Goal: Task Accomplishment & Management: Complete application form

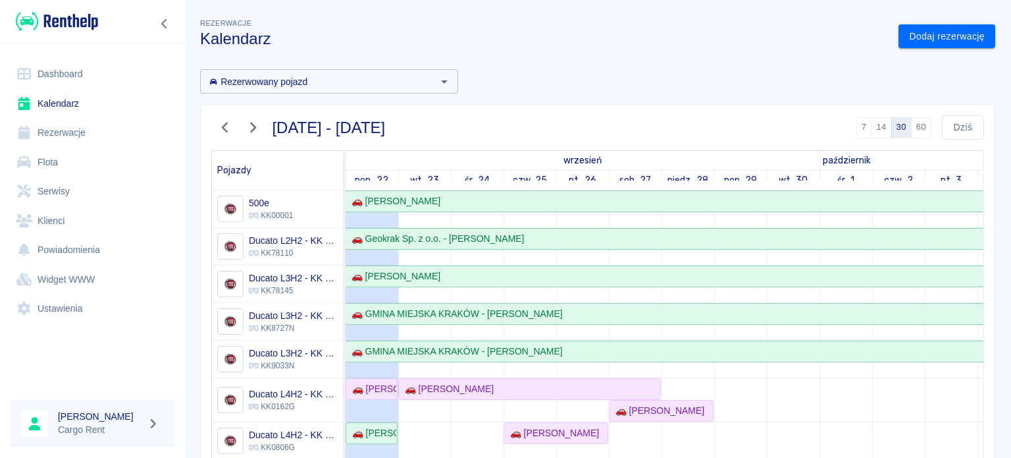
scroll to position [108, 0]
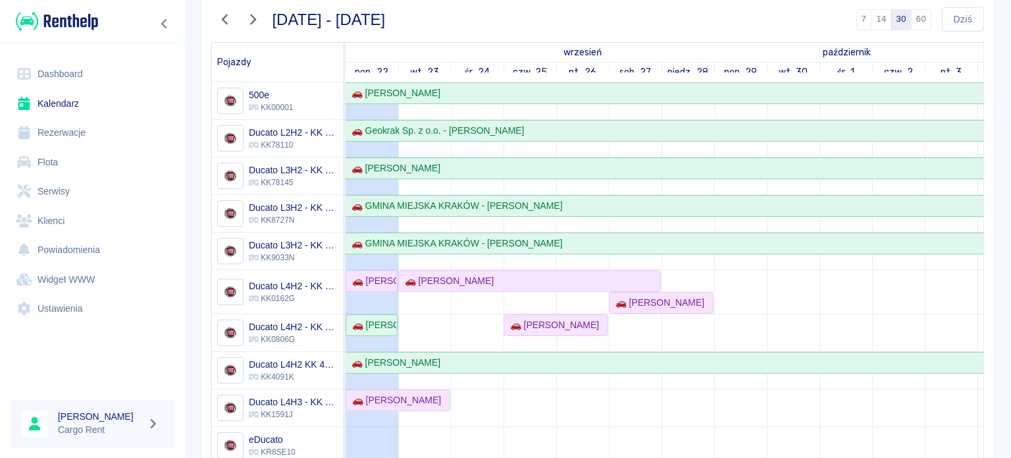
click at [86, 55] on ul "Dashboard Kalendarz Rezerwacje Flota Serwisy Klienci Powiadomienia Widget WWW U…" at bounding box center [93, 191] width 164 height 275
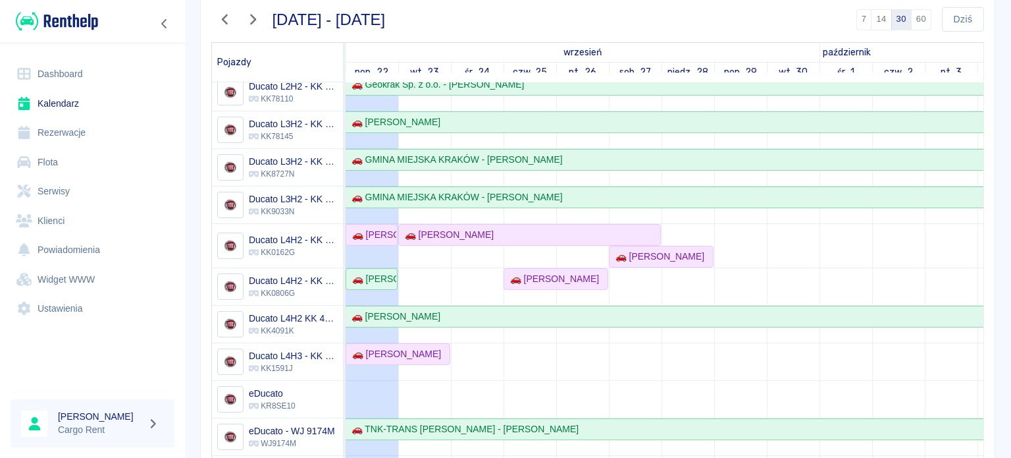
scroll to position [47, 0]
click at [544, 278] on div "🚗 [PERSON_NAME]" at bounding box center [552, 278] width 94 height 14
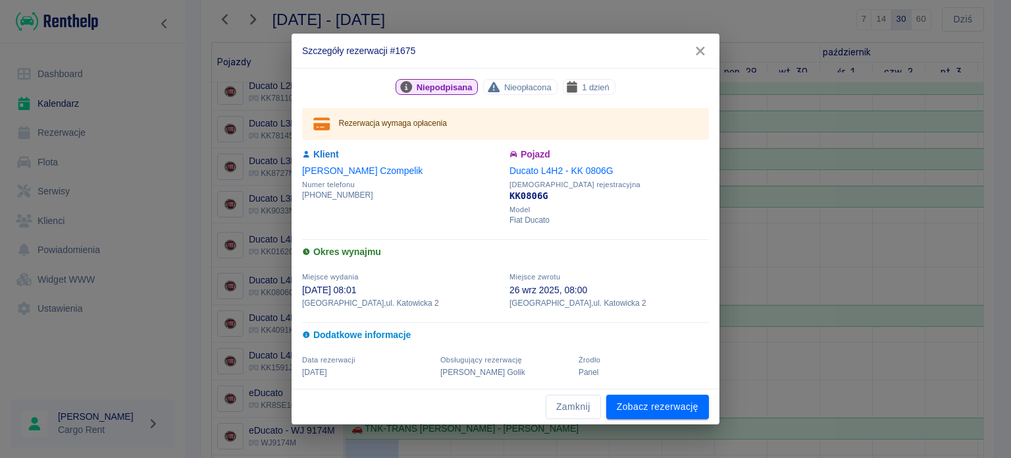
click at [702, 52] on icon "button" at bounding box center [700, 51] width 9 height 9
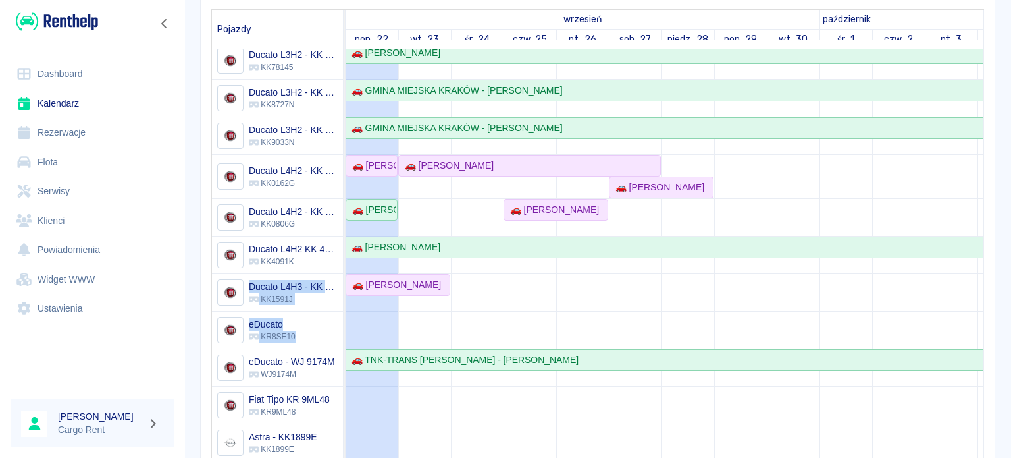
scroll to position [145, 0]
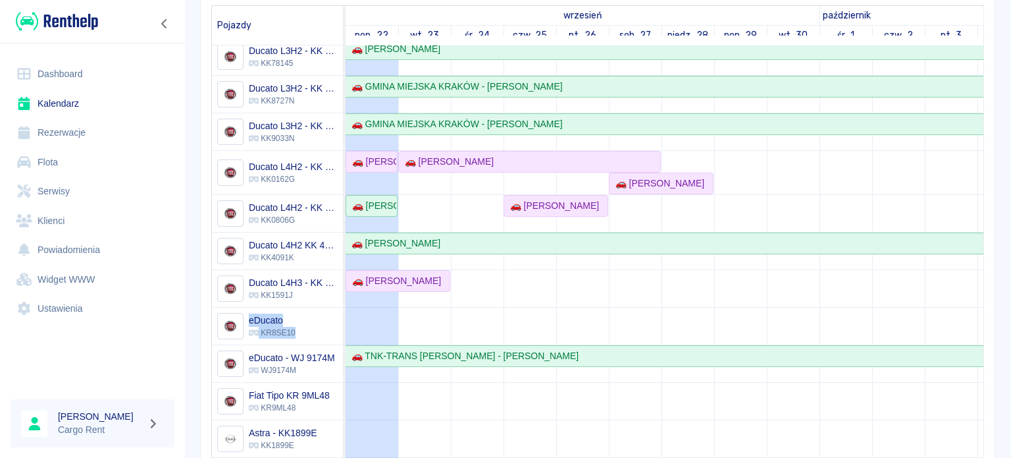
drag, startPoint x: 314, startPoint y: 330, endPoint x: 219, endPoint y: 298, distance: 100.1
click at [219, 307] on div "eDucato KR8SE10" at bounding box center [277, 325] width 131 height 37
click at [192, 292] on div "[DATE] - [DATE] 7 14 30 60 [DATE] Pojazdy wrzesień październik pon., 22 wt., 23…" at bounding box center [593, 249] width 806 height 600
drag, startPoint x: 309, startPoint y: 329, endPoint x: 240, endPoint y: 306, distance: 73.3
click at [240, 307] on div "eDucato KR8SE10" at bounding box center [277, 325] width 131 height 37
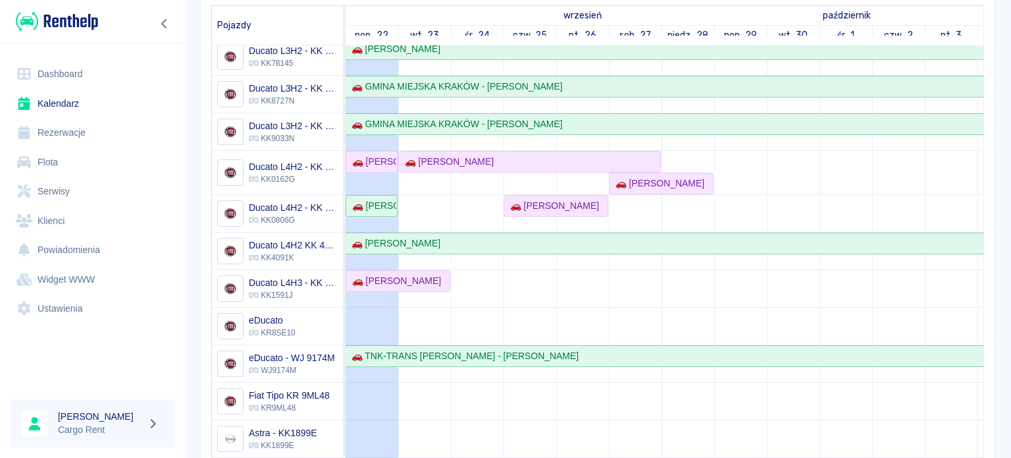
click at [643, 291] on td at bounding box center [635, 247] width 53 height 569
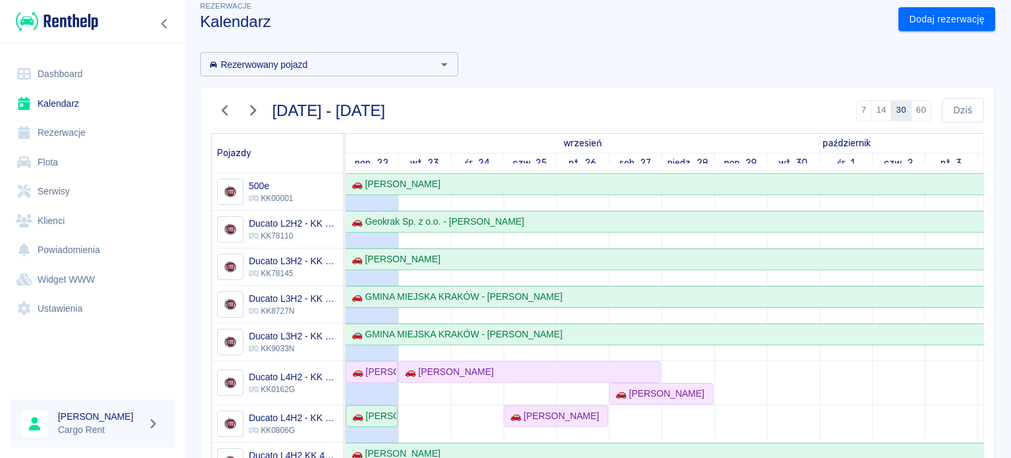
scroll to position [0, 0]
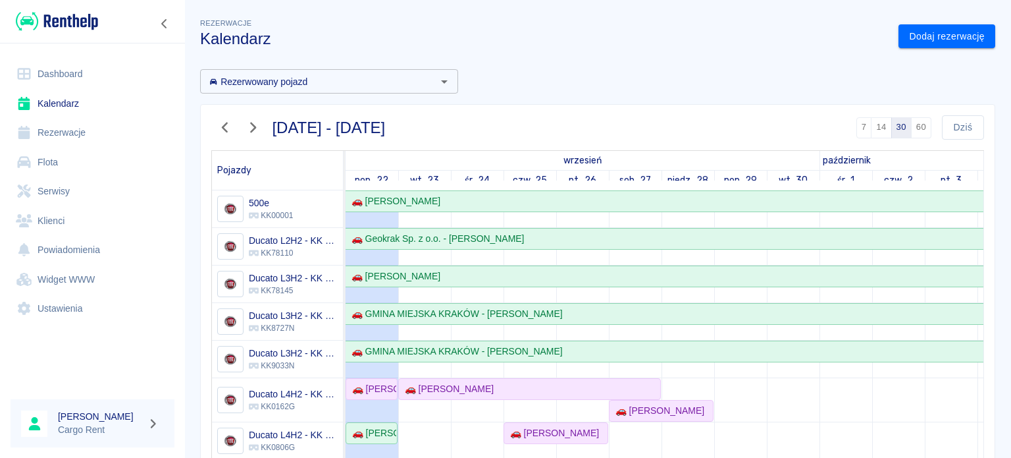
click at [898, 51] on div "Rezerwacje Kalendarz Dodaj rezerwację Rezerwowany pojazd Rezerwowany pojazd [DA…" at bounding box center [597, 349] width 827 height 689
click at [926, 33] on link "Dodaj rezerwację" at bounding box center [947, 36] width 97 height 24
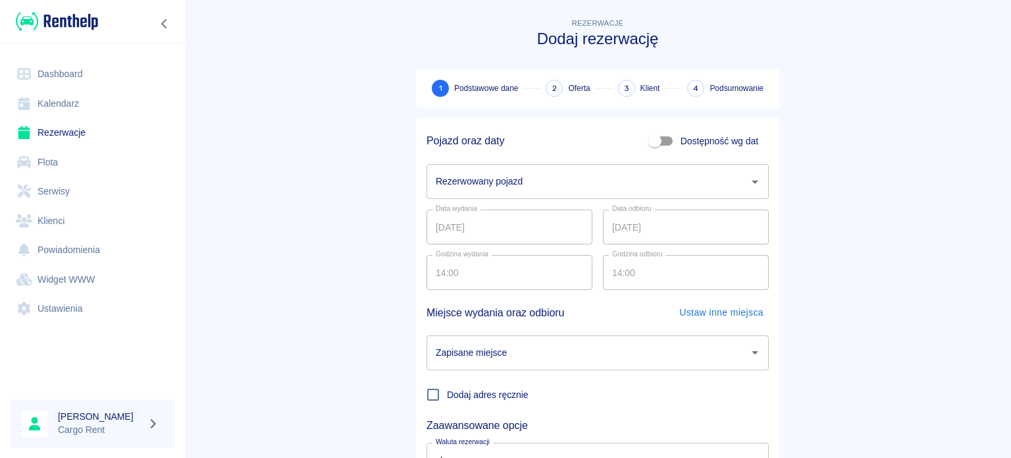
click at [613, 184] on input "Rezerwowany pojazd" at bounding box center [588, 181] width 311 height 23
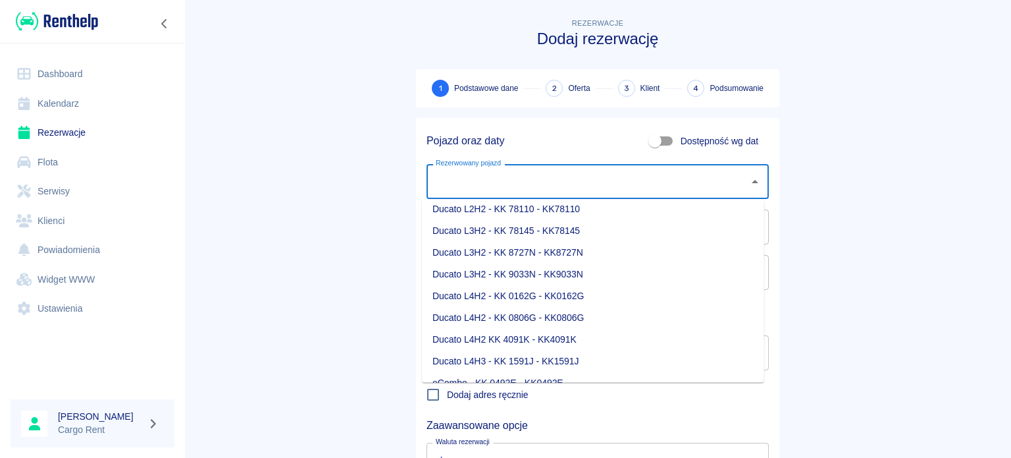
scroll to position [71, 0]
click at [539, 356] on li "Ducato L4H3 - KK 1591J - KK1591J" at bounding box center [593, 361] width 342 height 22
type input "Ducato L4H3 - KK 1591J - KK1591J"
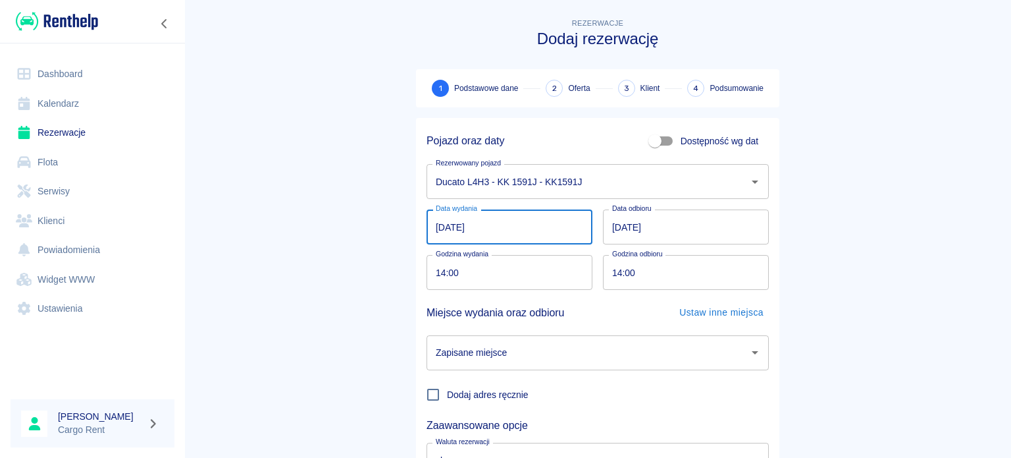
click at [427, 223] on input "[DATE]" at bounding box center [510, 226] width 166 height 35
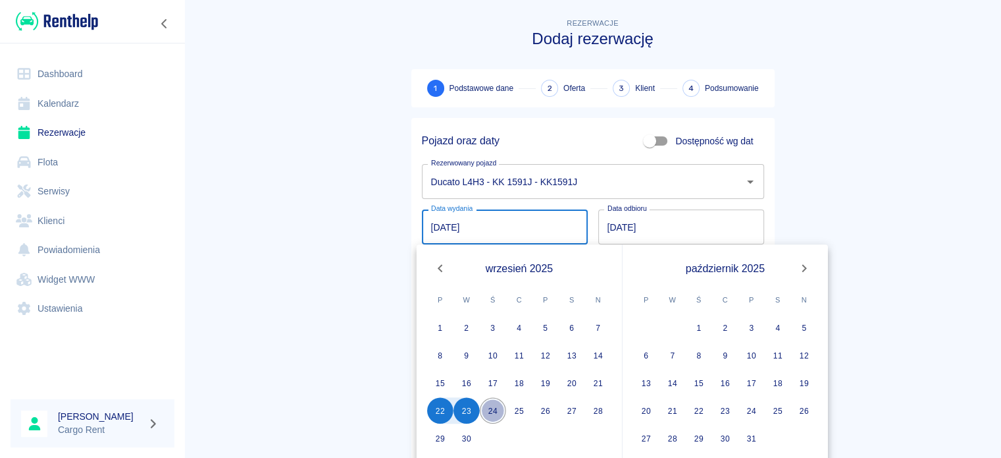
click at [500, 409] on button "24" at bounding box center [493, 410] width 26 height 26
type input "[DATE]"
type input "DD.MM.YYYY"
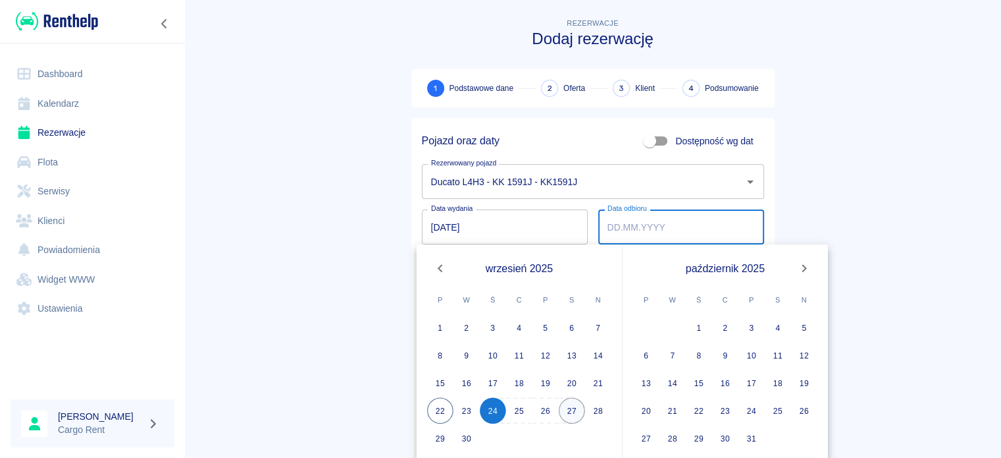
click at [561, 402] on button "27" at bounding box center [572, 410] width 26 height 26
type input "[DATE]"
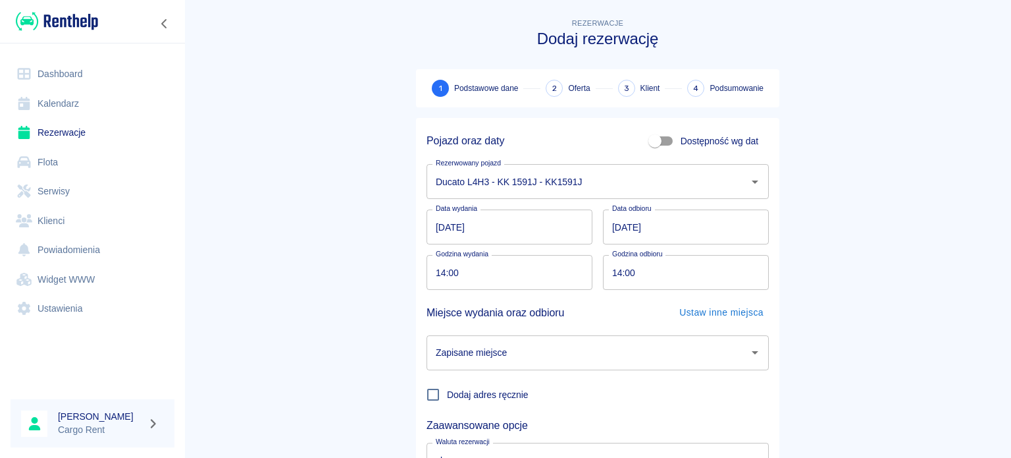
click at [437, 273] on input "14:00" at bounding box center [505, 272] width 157 height 35
click at [433, 271] on input "16:mm" at bounding box center [505, 272] width 157 height 35
type input "18:00"
click at [666, 358] on input "Zapisane miejsce" at bounding box center [588, 352] width 311 height 23
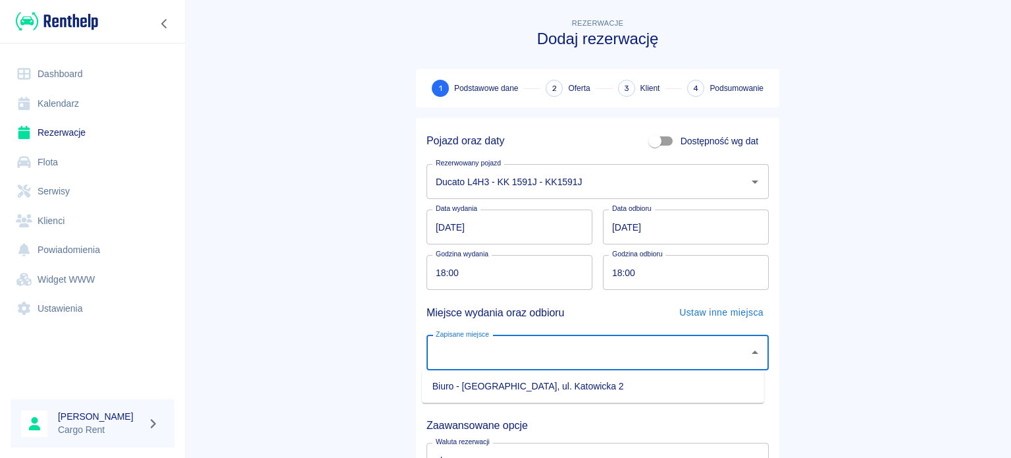
click at [637, 382] on li "Biuro - [GEOGRAPHIC_DATA], ul. Katowicka 2" at bounding box center [593, 386] width 342 height 22
type input "Biuro - [GEOGRAPHIC_DATA], ul. Katowicka 2"
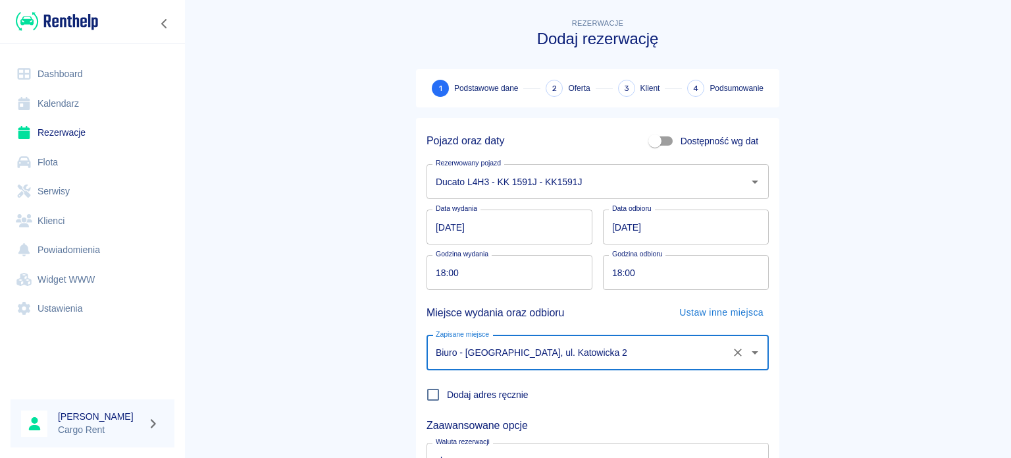
click at [857, 363] on main "Rezerwacje Dodaj rezerwację 1 Podstawowe dane 2 Oferta 3 Klient 4 Podsumowanie …" at bounding box center [597, 274] width 827 height 517
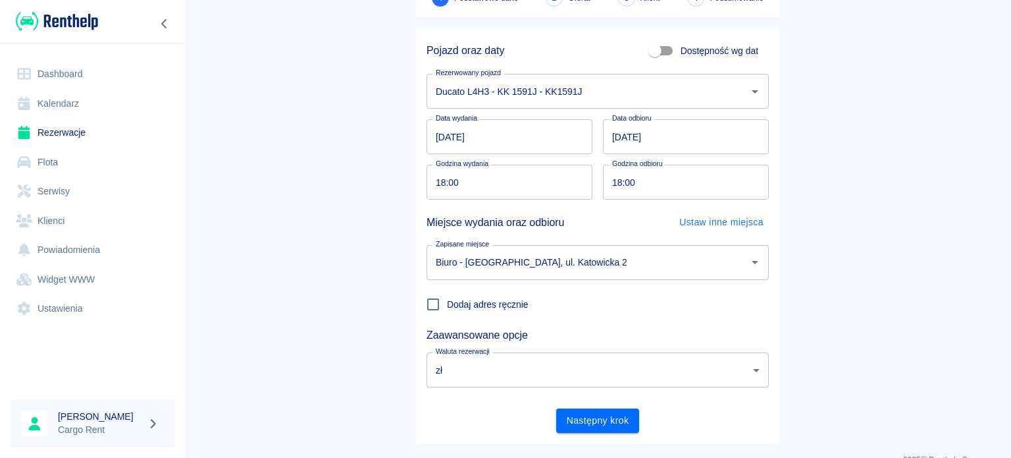
scroll to position [113, 0]
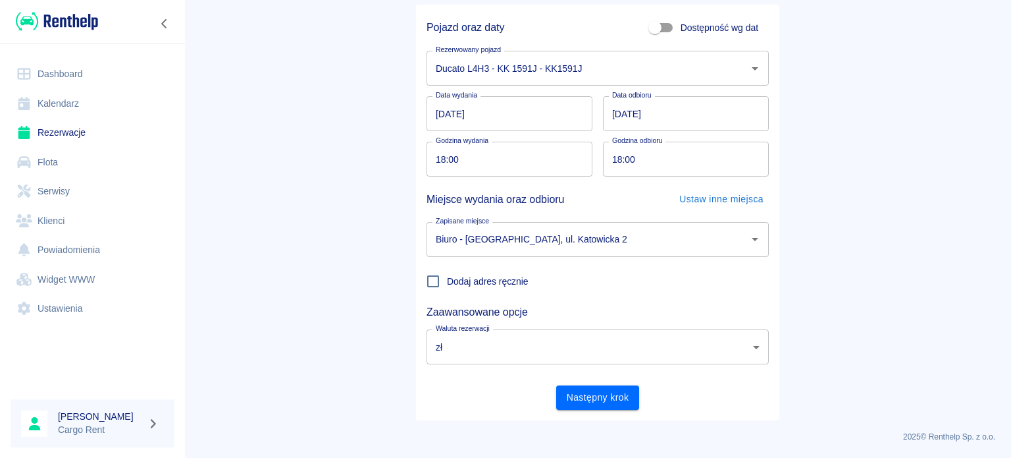
click at [629, 382] on div "Następny krok" at bounding box center [592, 392] width 353 height 35
click at [623, 396] on button "Następny krok" at bounding box center [598, 397] width 84 height 24
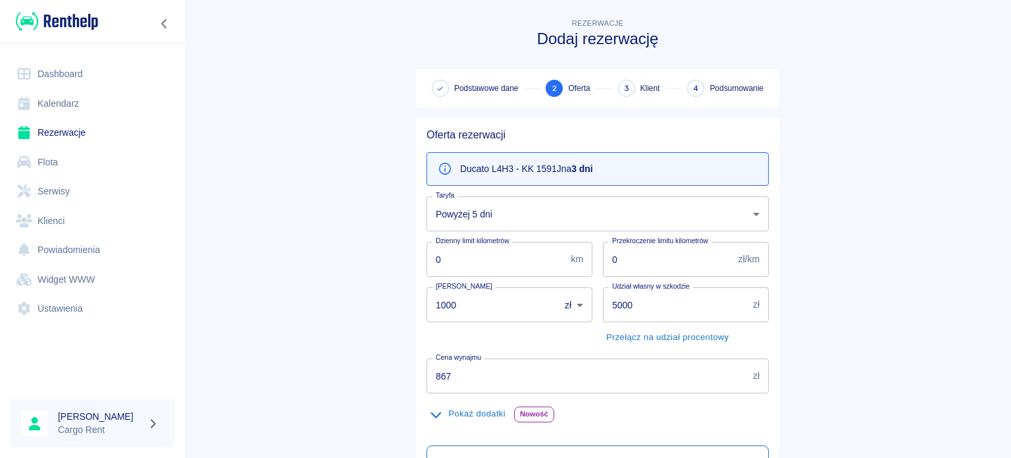
click at [535, 207] on body "Używamy plików Cookies, by zapewnić Ci najlepsze możliwe doświadczenie. Aby dow…" at bounding box center [505, 229] width 1011 height 458
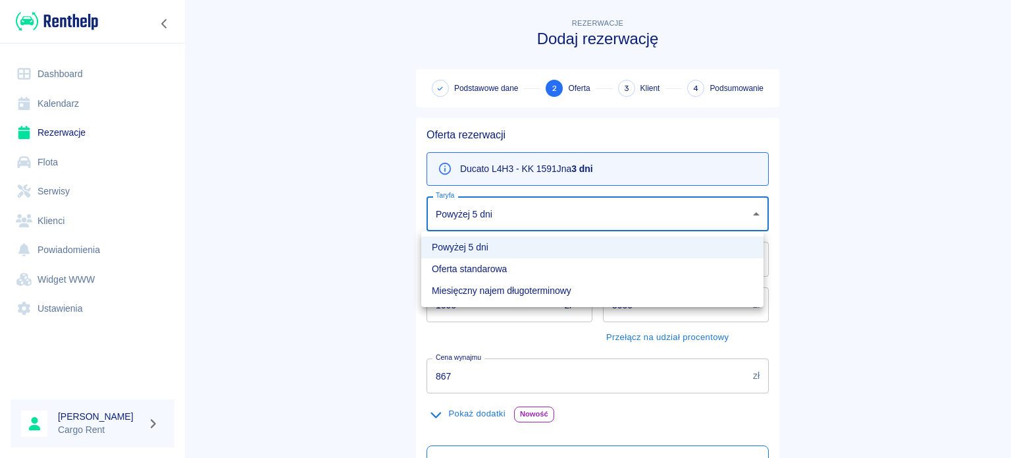
click at [514, 268] on li "Oferta standarowa" at bounding box center [592, 269] width 342 height 22
type input "b8f65f0d-a527-40e2-b6d7-9ee6f30439a2"
type input "957"
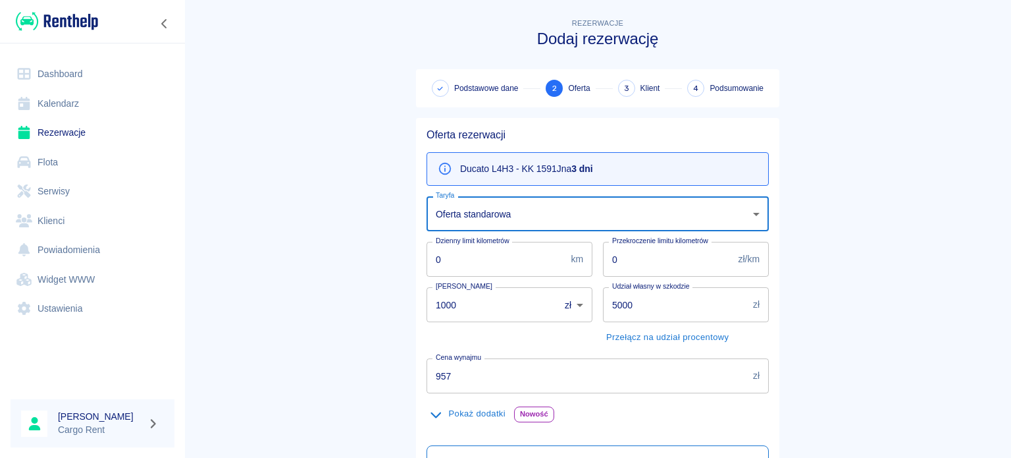
click at [317, 257] on main "Rezerwacje Dodaj rezerwację Podstawowe dane 2 Oferta 3 Klient 4 Podsumowanie Of…" at bounding box center [597, 334] width 827 height 636
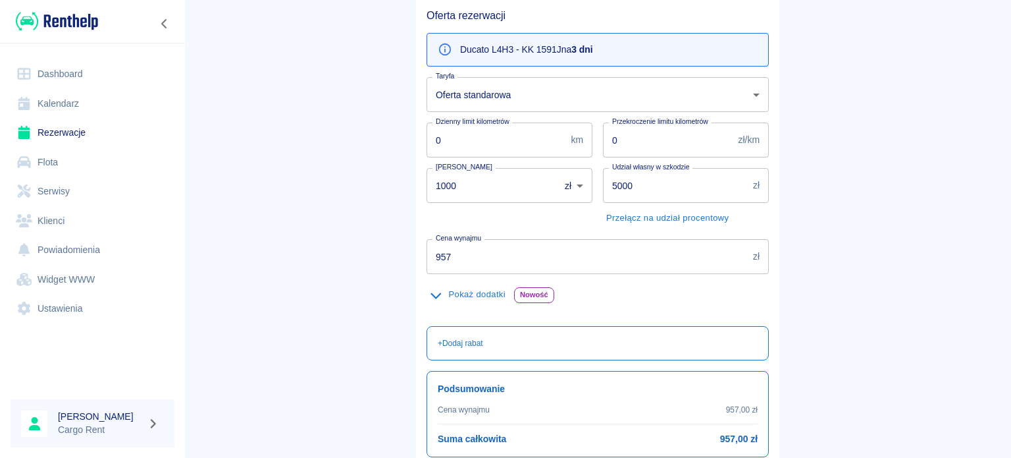
scroll to position [232, 0]
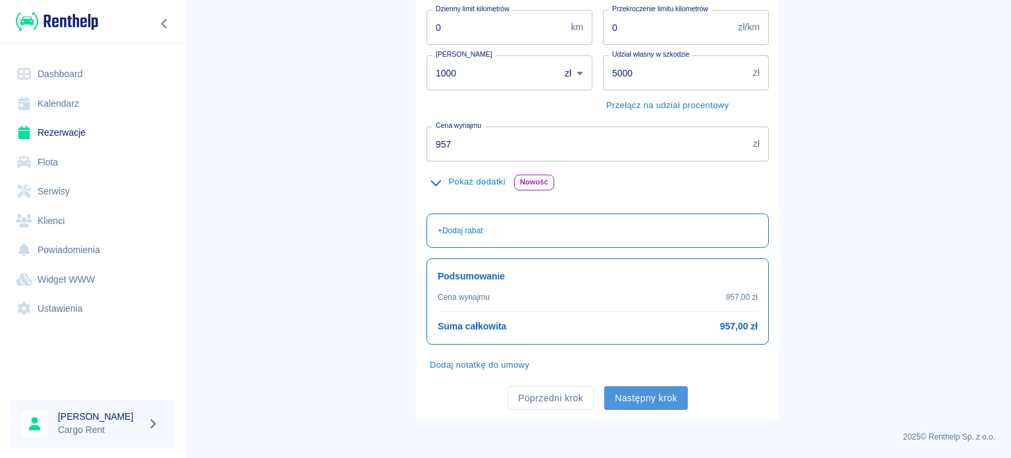
click at [659, 394] on button "Następny krok" at bounding box center [646, 398] width 84 height 24
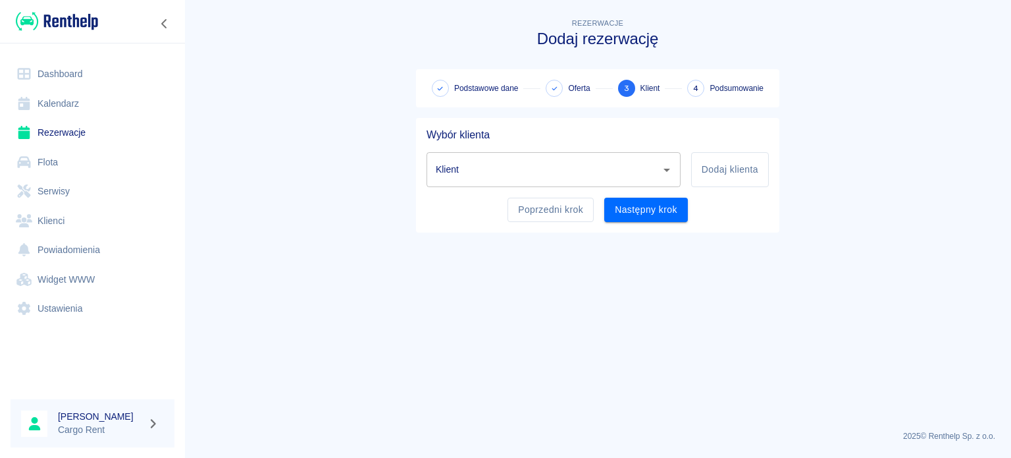
click at [590, 176] on input "Klient" at bounding box center [544, 169] width 223 height 23
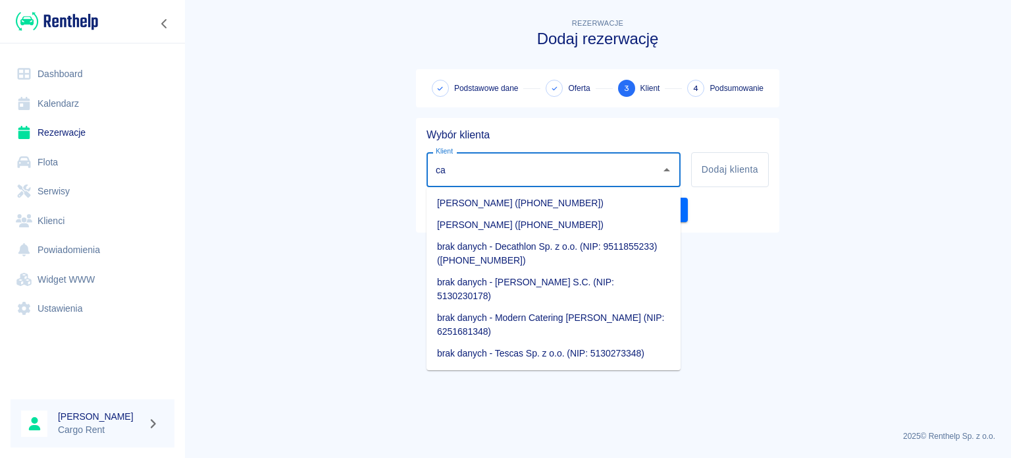
type input "c"
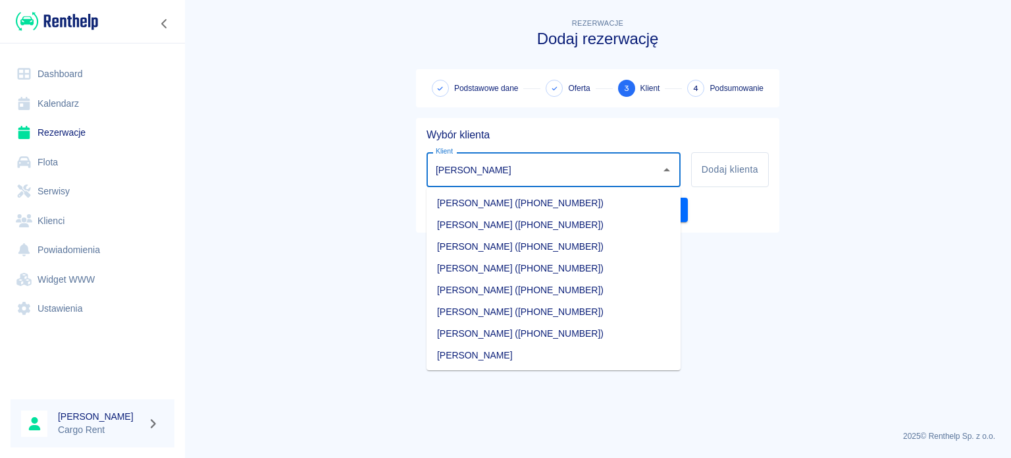
click at [479, 294] on li "[PERSON_NAME] ([PHONE_NUMBER])" at bounding box center [554, 290] width 254 height 22
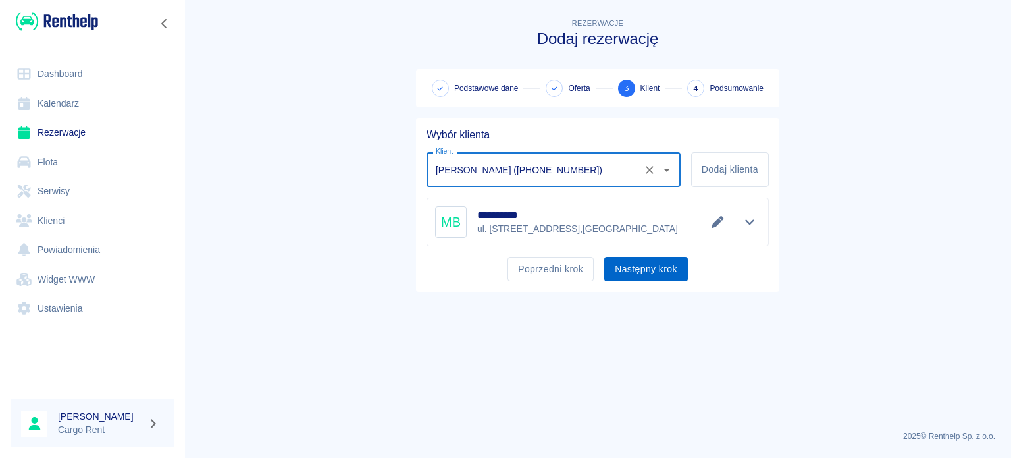
type input "[PERSON_NAME] ([PHONE_NUMBER])"
click at [634, 271] on button "Następny krok" at bounding box center [646, 269] width 84 height 24
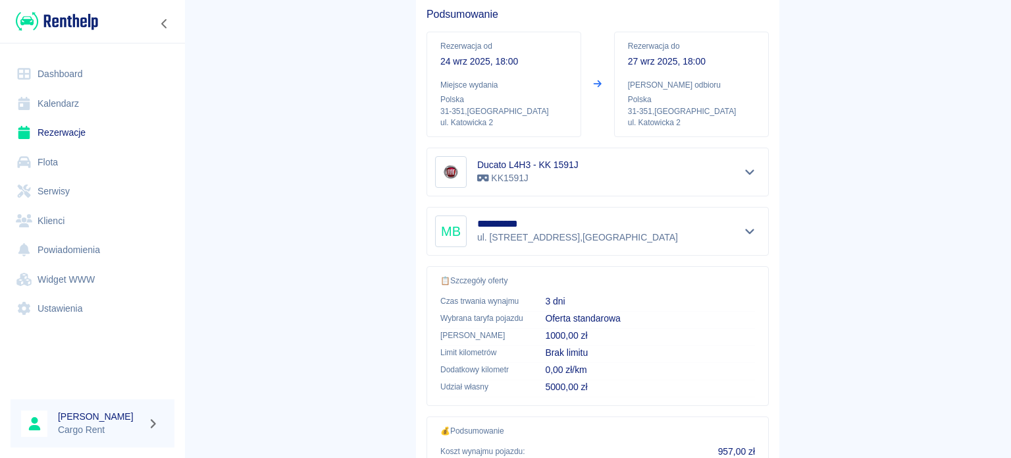
scroll to position [250, 0]
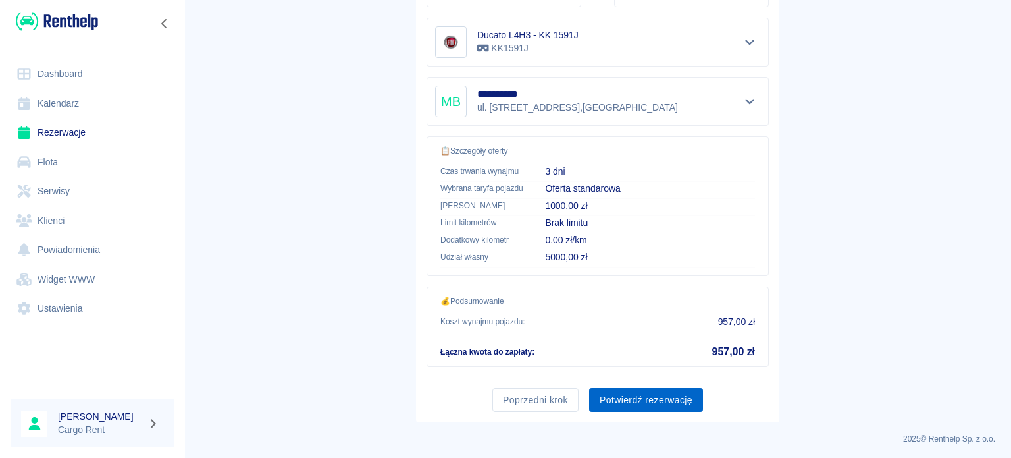
click at [664, 390] on button "Potwierdź rezerwację" at bounding box center [646, 400] width 114 height 24
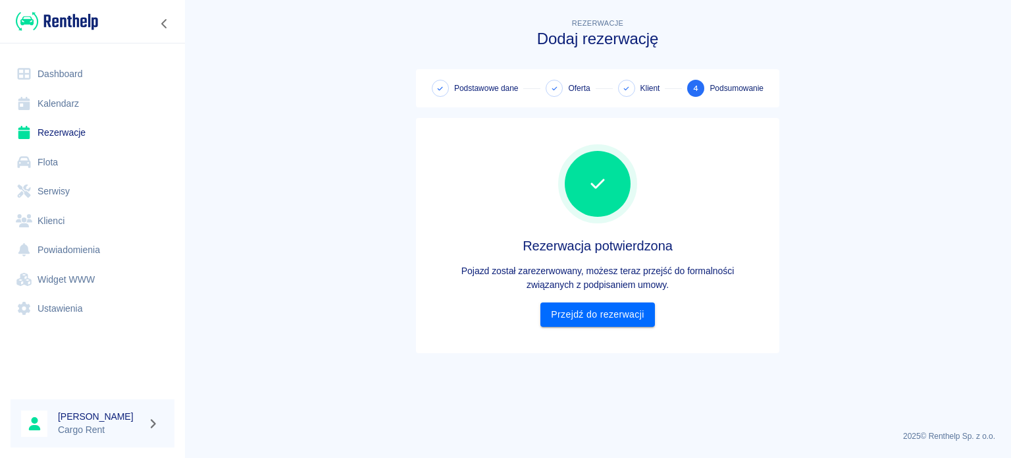
click at [618, 329] on div "Rezerwacja potwierdzona Pojazd został zarezerwowany, możesz teraz przejść do fo…" at bounding box center [598, 235] width 342 height 214
click at [650, 319] on link "Przejdź do rezerwacji" at bounding box center [597, 314] width 114 height 24
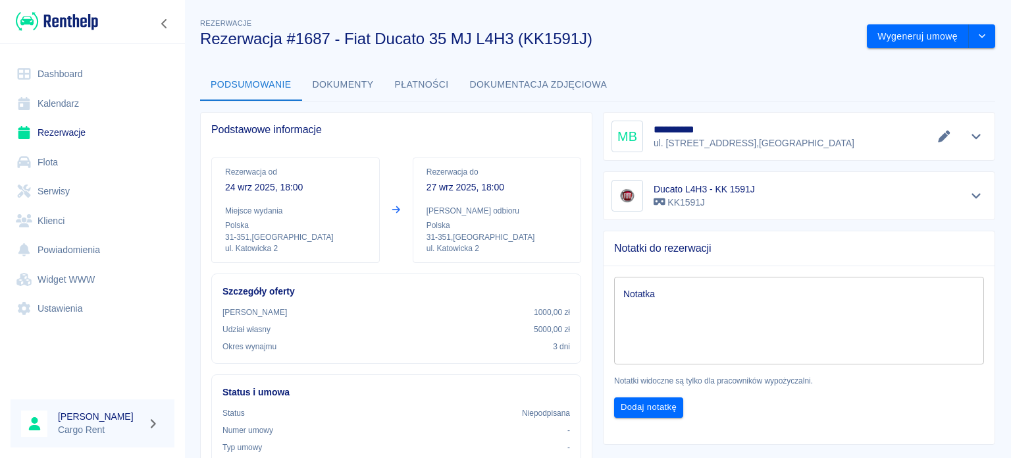
click at [44, 97] on link "Kalendarz" at bounding box center [93, 104] width 164 height 30
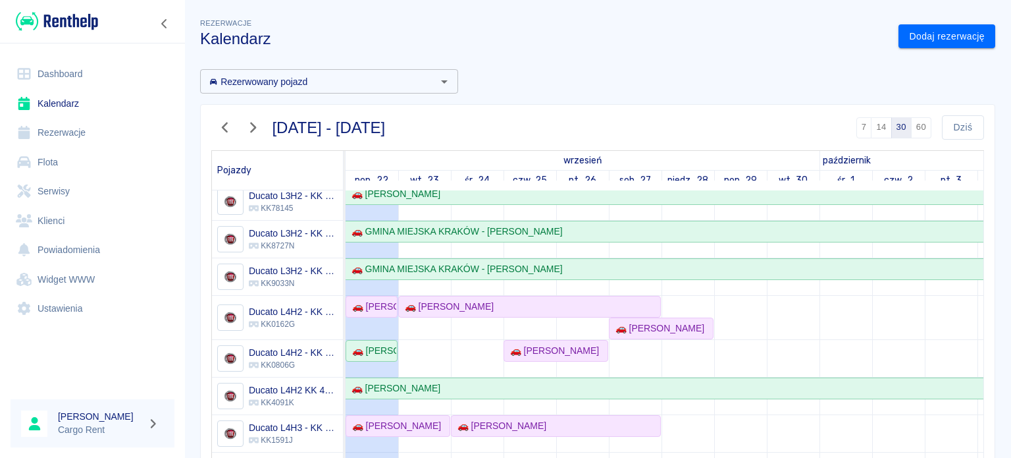
scroll to position [90, 0]
click at [568, 344] on div "🚗 [PERSON_NAME]" at bounding box center [552, 351] width 94 height 14
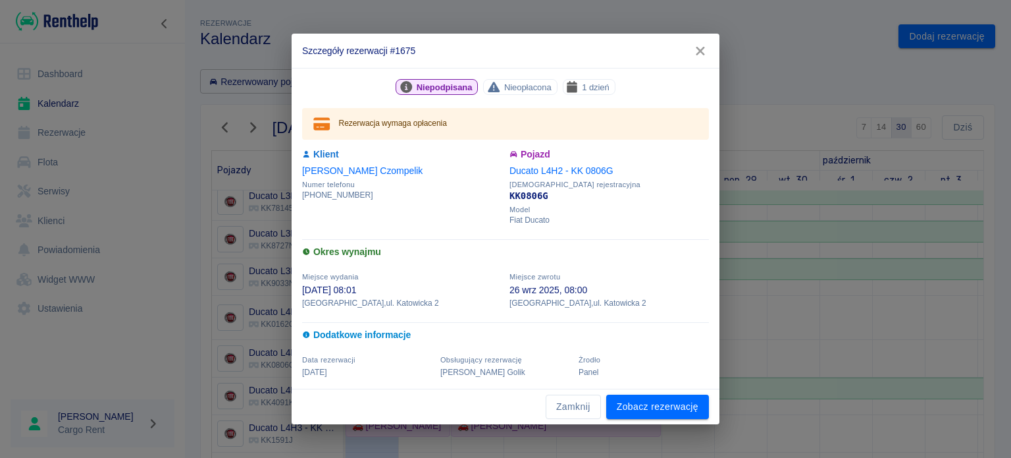
click at [708, 52] on icon "button" at bounding box center [700, 51] width 17 height 14
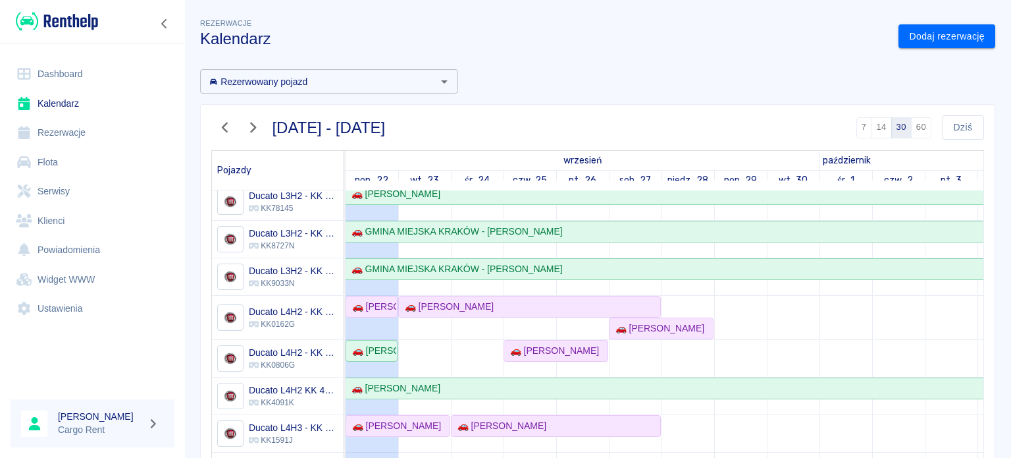
click at [853, 329] on td at bounding box center [846, 392] width 53 height 569
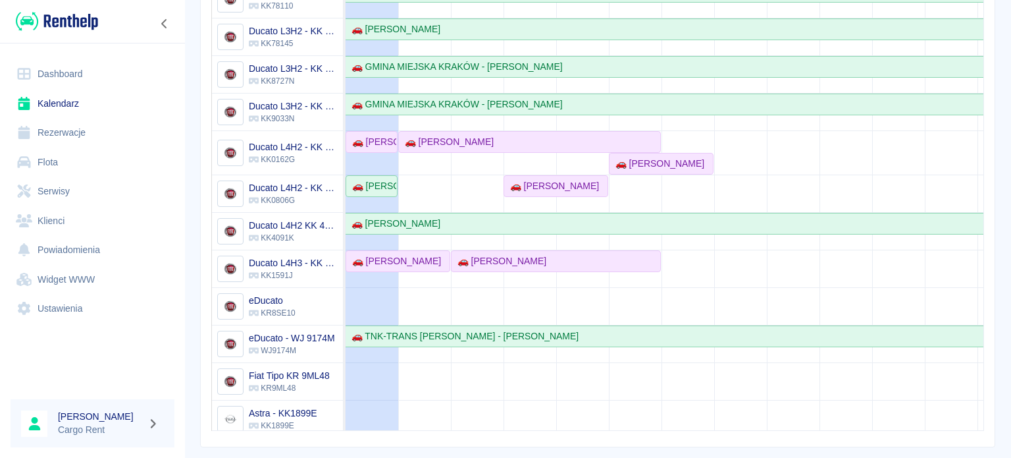
scroll to position [0, 0]
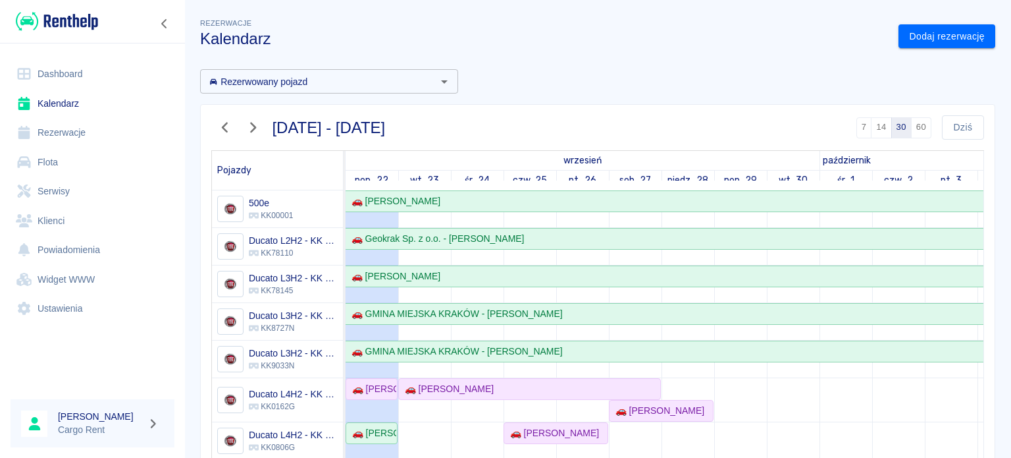
click at [66, 10] on div at bounding box center [92, 21] width 185 height 43
click at [65, 15] on img at bounding box center [57, 22] width 82 height 22
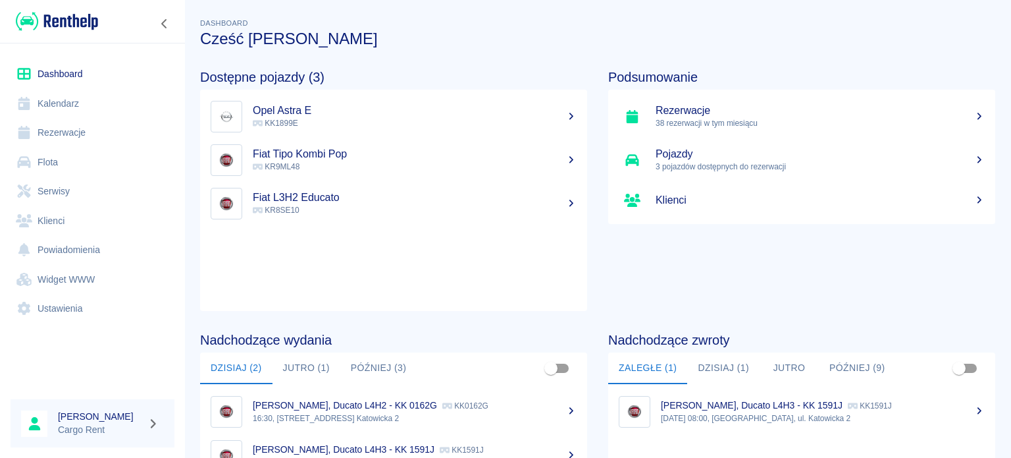
click at [73, 28] on img at bounding box center [57, 22] width 82 height 22
click at [73, 118] on li "Rezerwacje" at bounding box center [93, 133] width 164 height 30
click at [76, 111] on link "Kalendarz" at bounding box center [93, 104] width 164 height 30
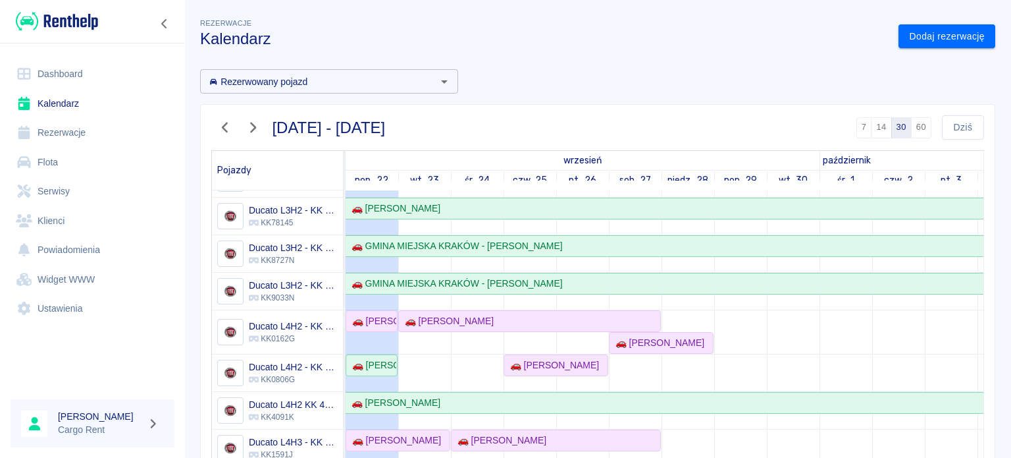
scroll to position [90, 0]
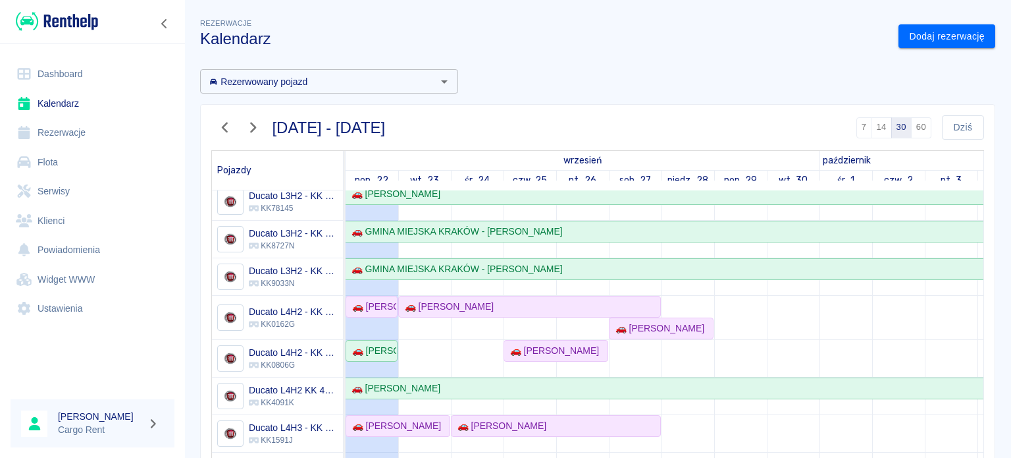
click at [59, 8] on div at bounding box center [92, 21] width 185 height 43
click at [57, 23] on img at bounding box center [57, 22] width 82 height 22
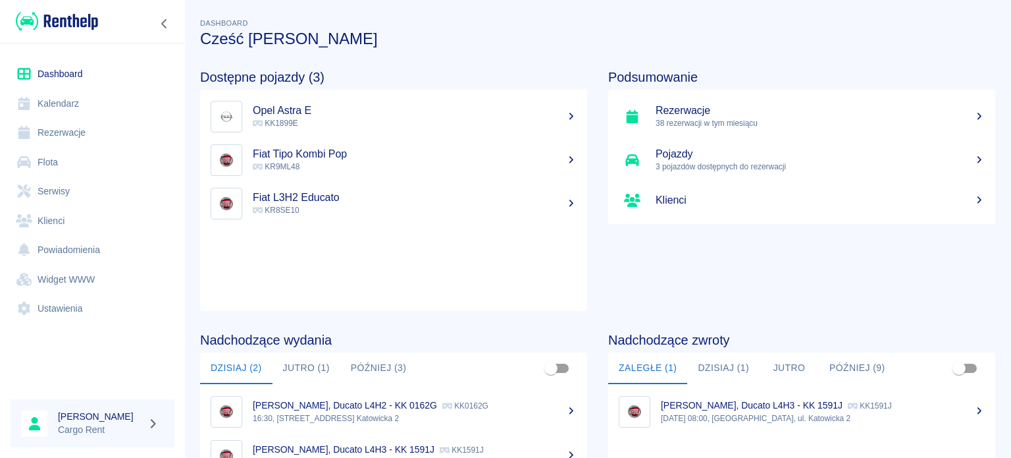
click at [90, 24] on img at bounding box center [57, 22] width 82 height 22
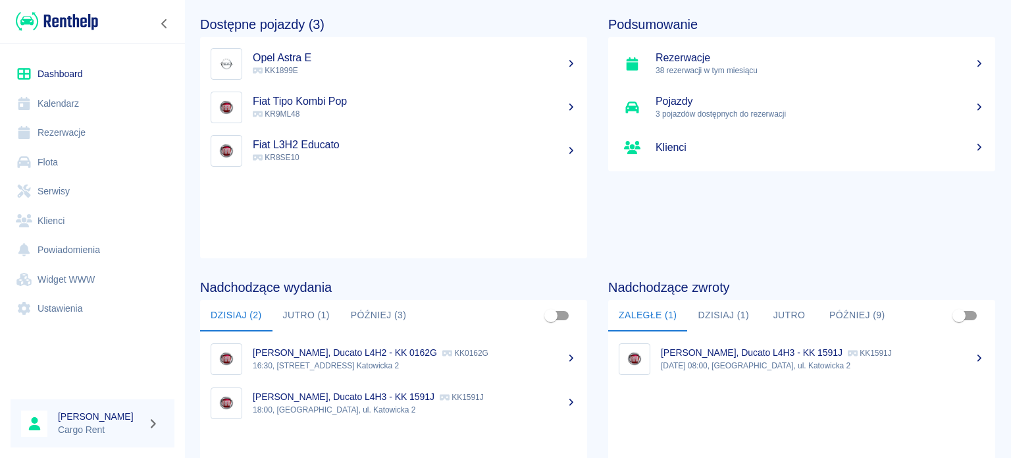
scroll to position [83, 0]
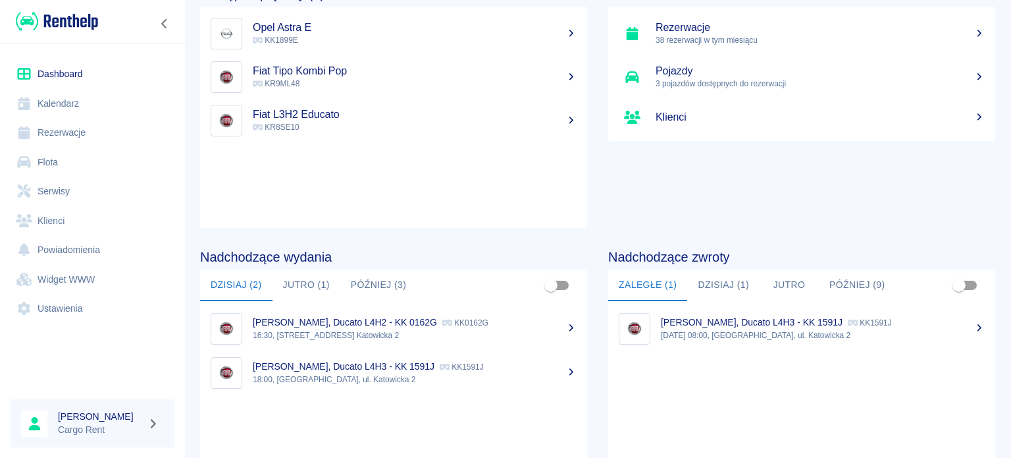
click at [60, 99] on link "Kalendarz" at bounding box center [93, 104] width 164 height 30
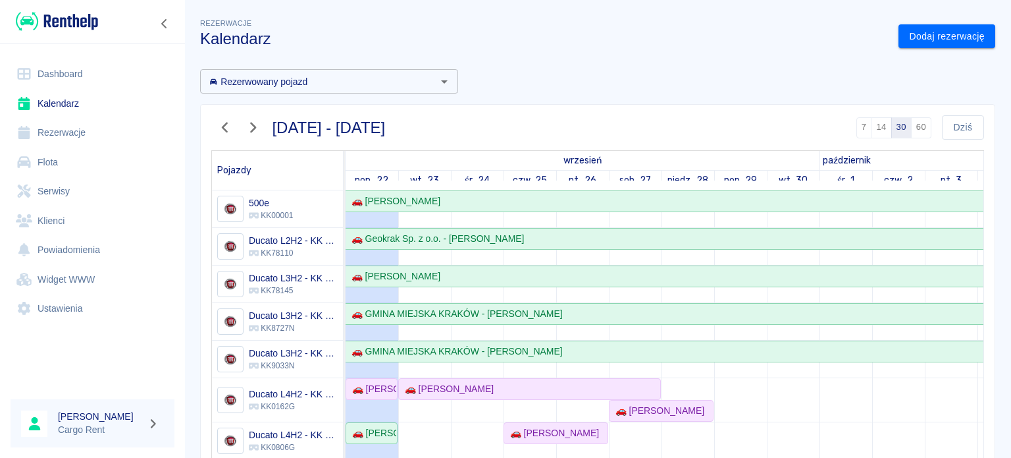
click at [607, 60] on div "Rezerwowany pojazd Rezerwowany pojazd [DATE] - [DATE] 7 14 30 60 [DATE] Pojazdy…" at bounding box center [593, 376] width 806 height 635
click at [58, 23] on img at bounding box center [57, 22] width 82 height 22
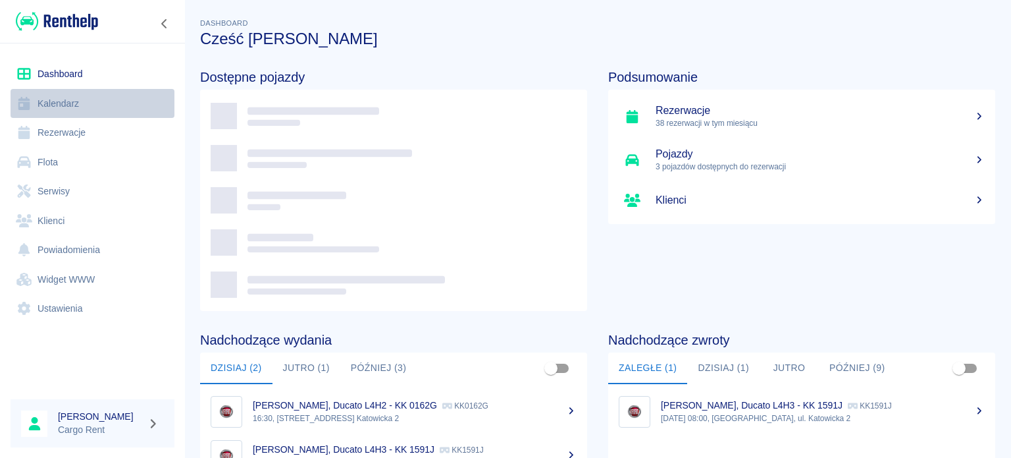
click at [44, 97] on link "Kalendarz" at bounding box center [93, 104] width 164 height 30
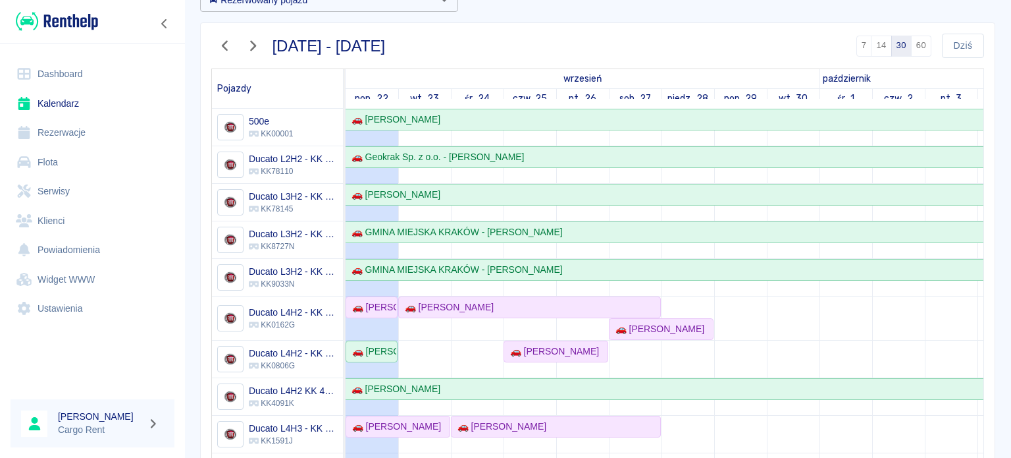
scroll to position [120, 0]
